Goal: Information Seeking & Learning: Learn about a topic

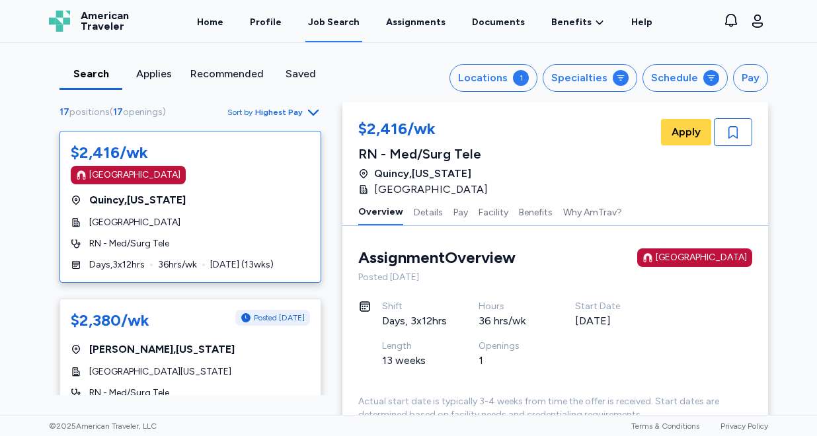
click at [284, 114] on span "Highest Pay" at bounding box center [279, 112] width 48 height 11
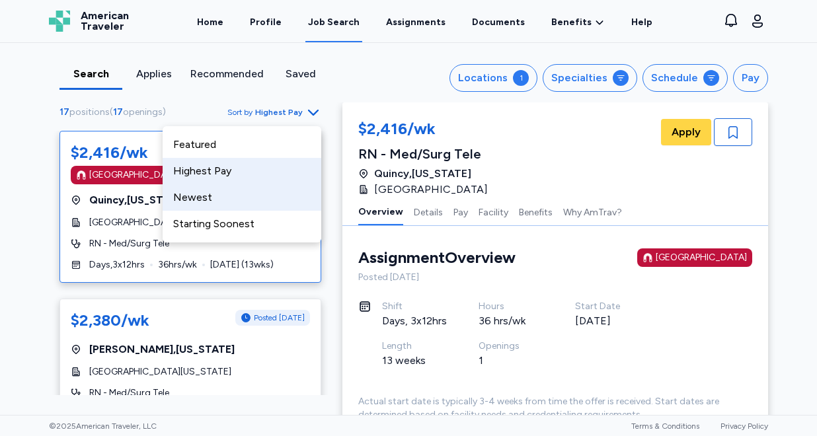
click at [261, 189] on div "Newest" at bounding box center [242, 197] width 159 height 26
